Goal: Task Accomplishment & Management: Use online tool/utility

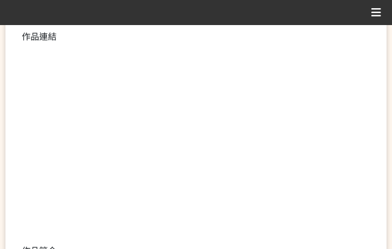
scroll to position [218, 0]
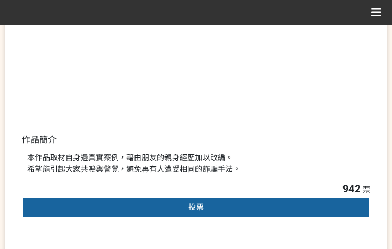
click at [191, 209] on span "投票" at bounding box center [195, 207] width 15 height 9
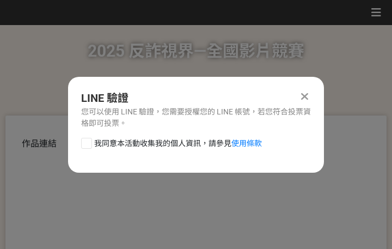
scroll to position [0, 0]
click at [168, 144] on span "我同意本活動收集我的個人資訊，請參見 使用條款" at bounding box center [178, 143] width 168 height 11
click at [89, 144] on input "我同意本活動收集我的個人資訊，請參見 使用條款" at bounding box center [85, 142] width 7 height 7
checkbox input "false"
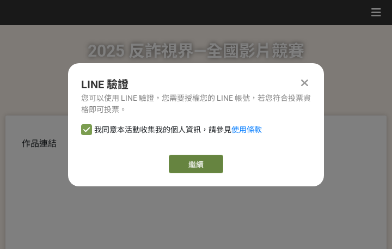
click at [192, 167] on button "繼續" at bounding box center [196, 164] width 54 height 19
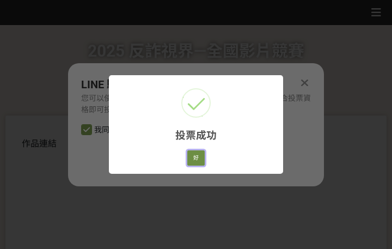
click at [194, 158] on button "好" at bounding box center [195, 157] width 17 height 15
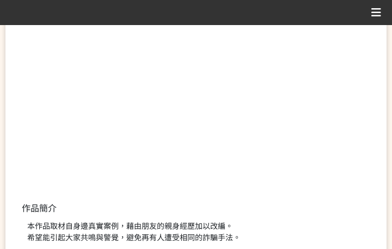
scroll to position [178, 0]
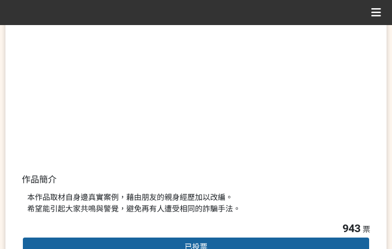
click at [255, 203] on div "本作品取材自身邊真實案例，藉由朋友的親身經歷加以改編。 希望能引起大家共鳴與警覺，避免再有人遭受相同的詐騙手法。" at bounding box center [196, 203] width 338 height 23
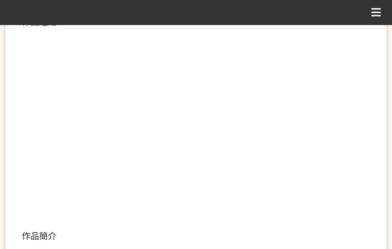
scroll to position [272, 0]
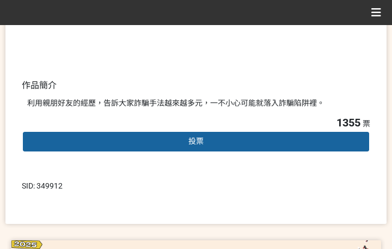
click at [239, 145] on div "投票" at bounding box center [196, 142] width 349 height 22
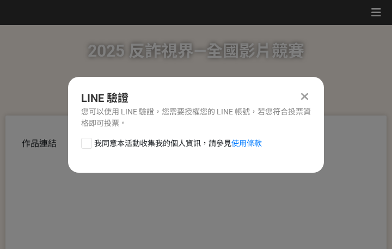
scroll to position [0, 0]
click at [187, 143] on span "我同意本活動收集我的個人資訊，請參見 使用條款" at bounding box center [178, 143] width 168 height 11
click at [89, 143] on input "我同意本活動收集我的個人資訊，請參見 使用條款" at bounding box center [85, 142] width 7 height 7
checkbox input "false"
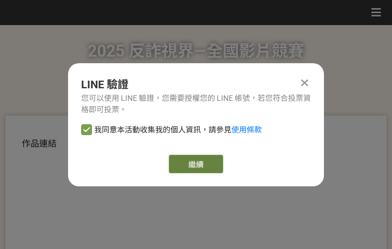
click at [206, 161] on button "繼續" at bounding box center [196, 164] width 54 height 19
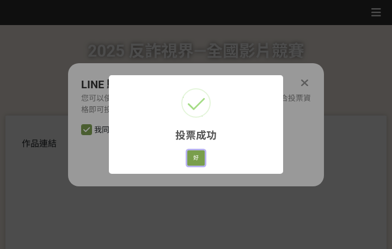
drag, startPoint x: 195, startPoint y: 160, endPoint x: 193, endPoint y: 166, distance: 6.2
click at [195, 160] on button "好" at bounding box center [195, 157] width 17 height 15
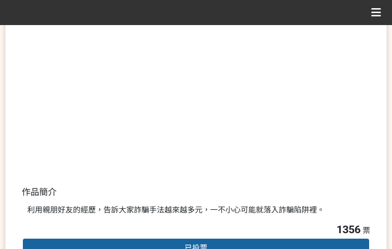
scroll to position [208, 0]
